Goal: Find specific page/section: Find specific page/section

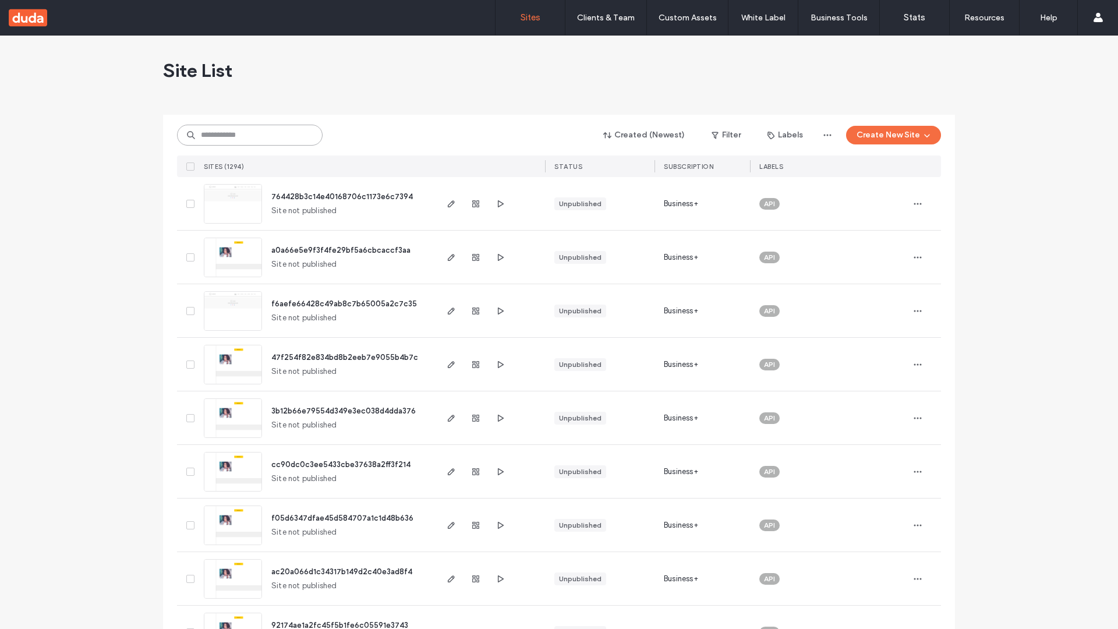
click at [250, 135] on input at bounding box center [250, 135] width 146 height 21
type input "**********"
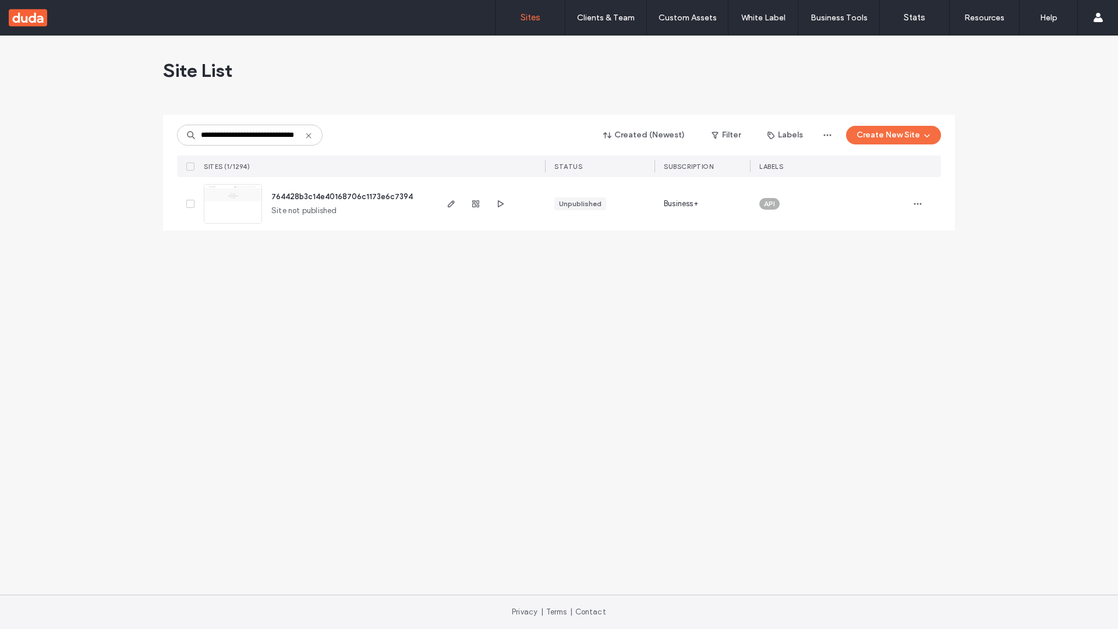
click at [344, 196] on span "764428b3c14e40168706c1173e6c7394" at bounding box center [341, 196] width 141 height 9
